Goal: Navigation & Orientation: Find specific page/section

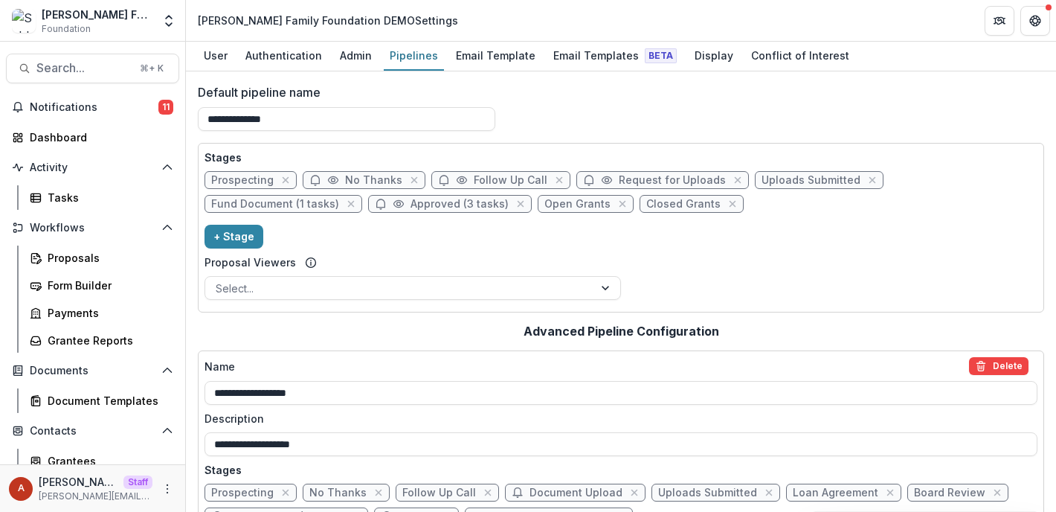
scroll to position [124, 0]
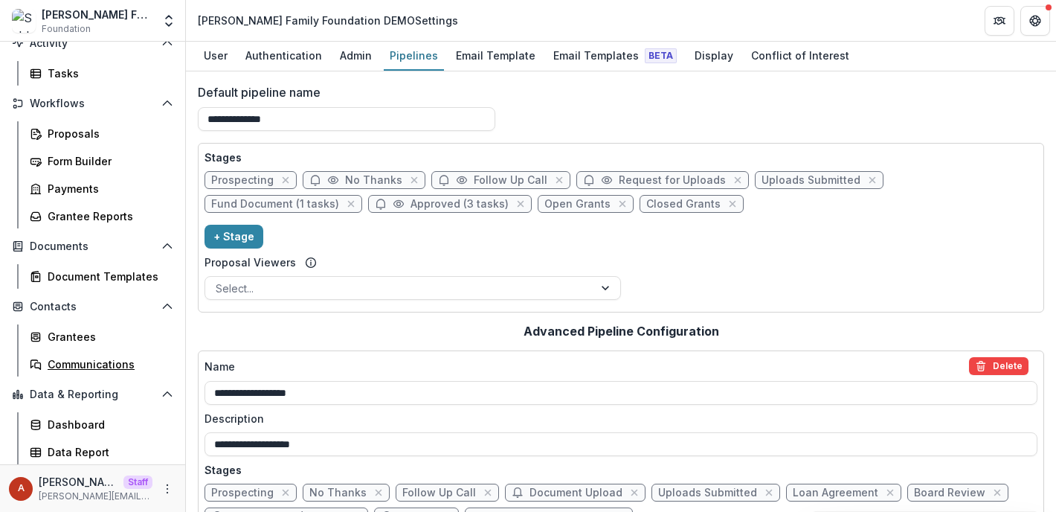
click at [92, 351] on div "Grantees Communications" at bounding box center [101, 350] width 167 height 52
click at [84, 331] on div "Grantees" at bounding box center [108, 337] width 120 height 16
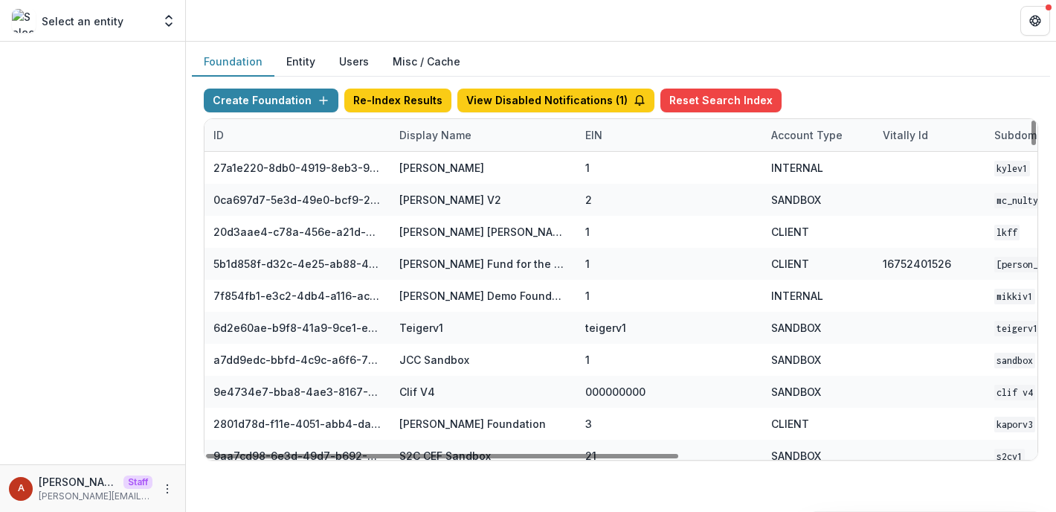
click at [417, 137] on div "Display Name" at bounding box center [435, 135] width 90 height 16
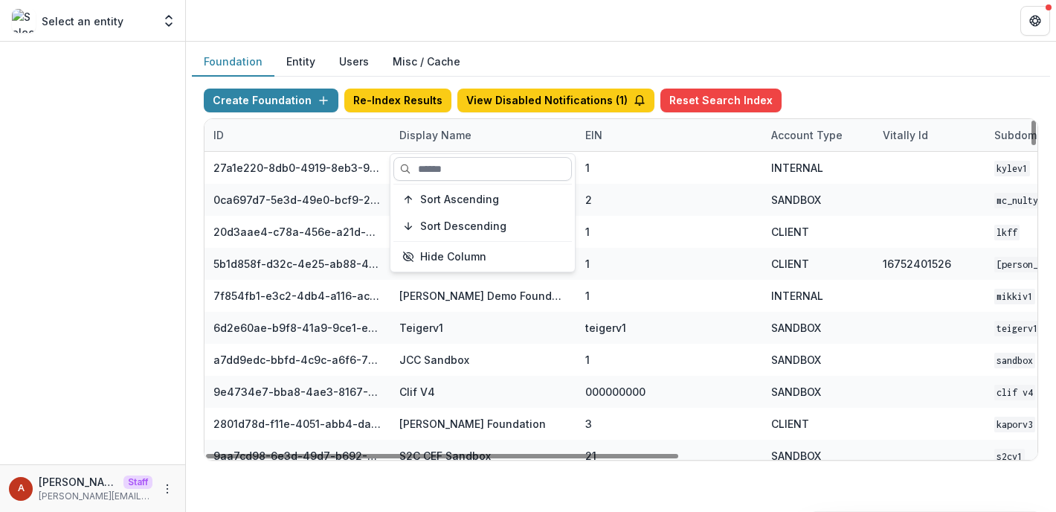
click at [432, 161] on input at bounding box center [482, 169] width 178 height 24
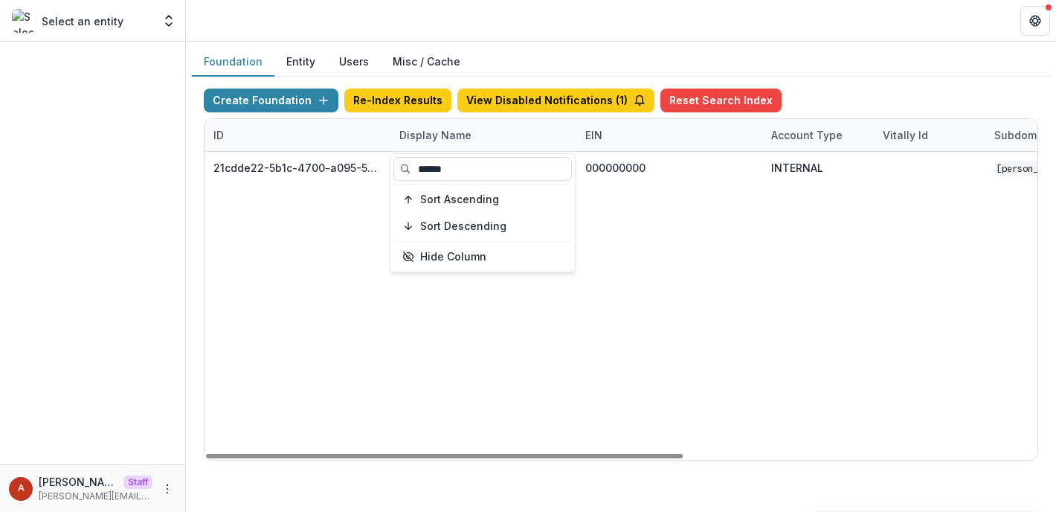
type input "******"
click at [671, 207] on div "21cdde22-5b1c-4700-a095-563ae257ca06 [PERSON_NAME] Family Foundation DEMO 00000…" at bounding box center [929, 306] width 1450 height 308
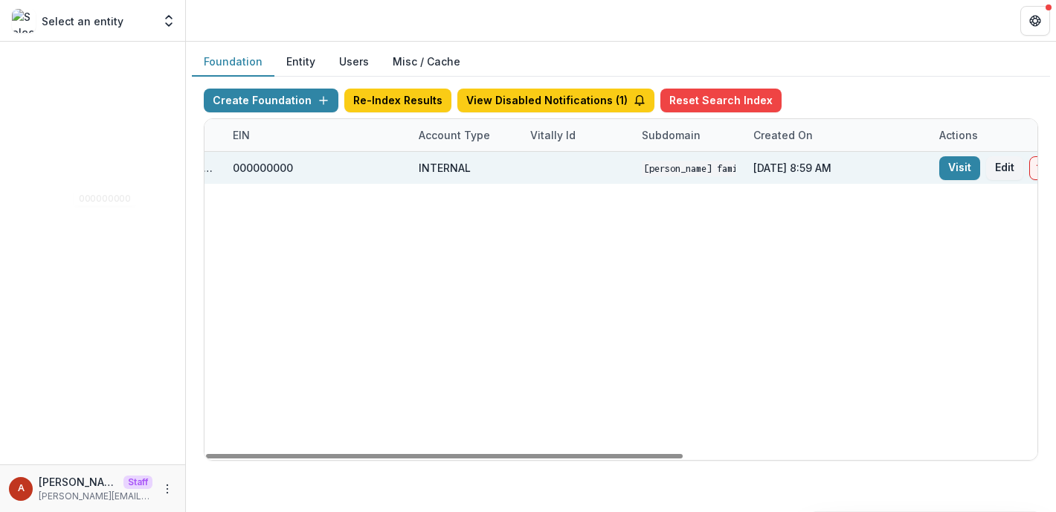
scroll to position [0, 617]
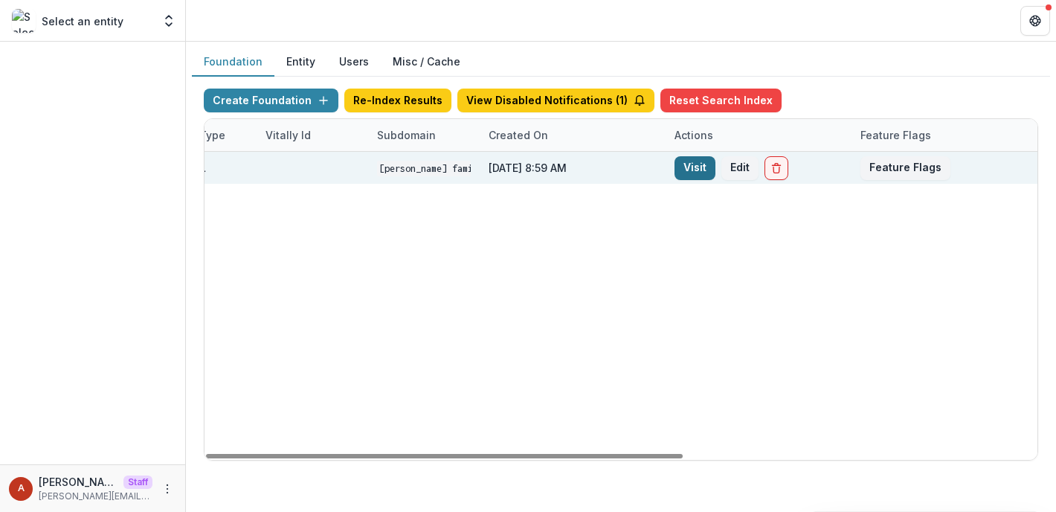
click at [699, 165] on link "Visit" at bounding box center [694, 168] width 41 height 24
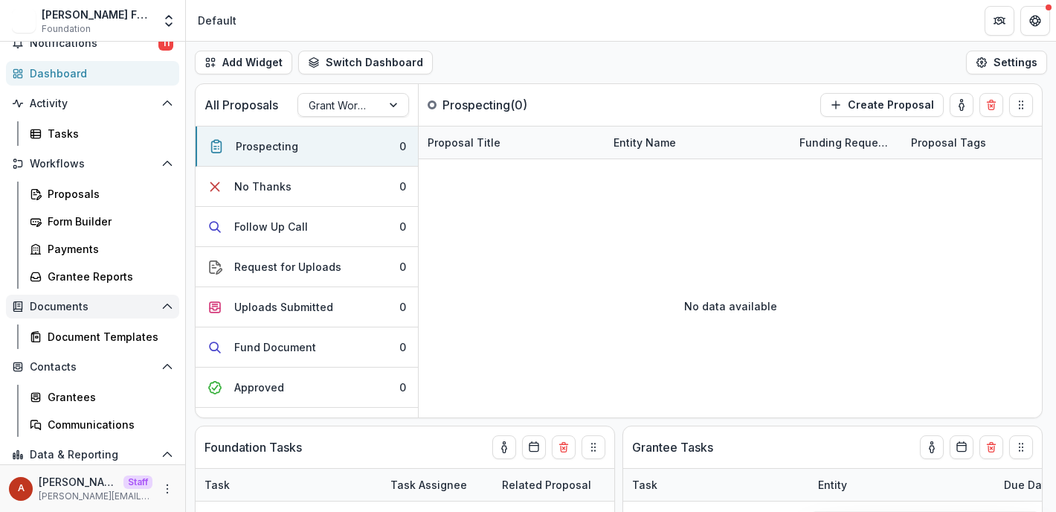
scroll to position [124, 0]
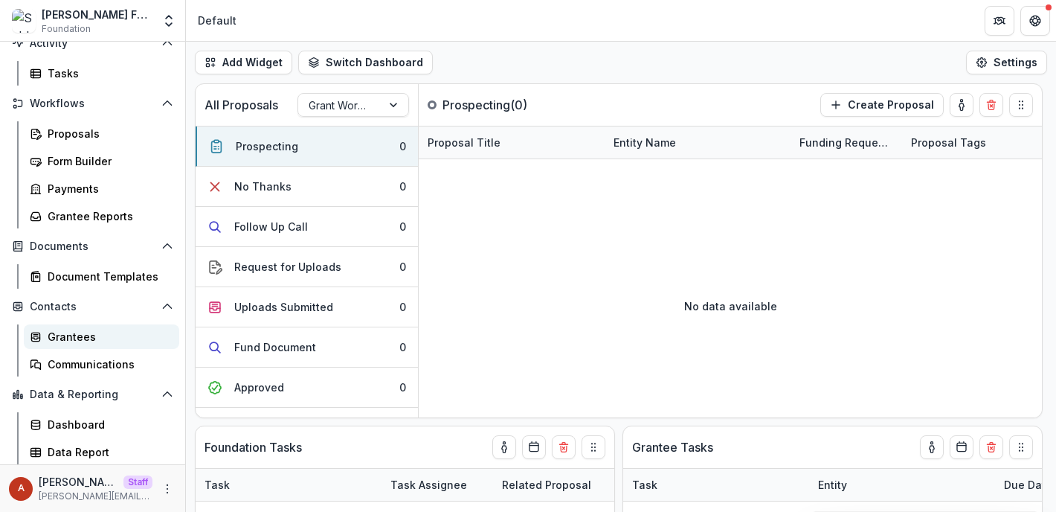
click at [91, 332] on div "Grantees" at bounding box center [108, 337] width 120 height 16
